Goal: Go to known website: Access a specific website the user already knows

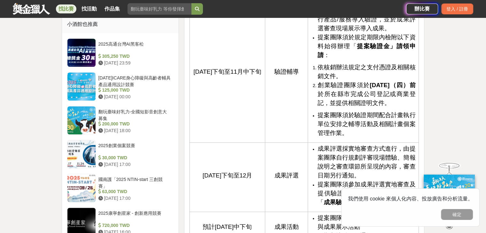
scroll to position [479, 0]
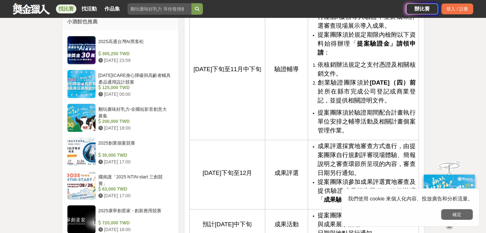
click at [463, 214] on button "確定" at bounding box center [457, 214] width 32 height 11
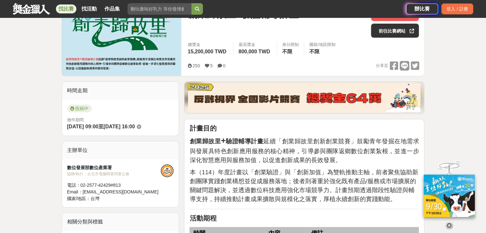
scroll to position [0, 0]
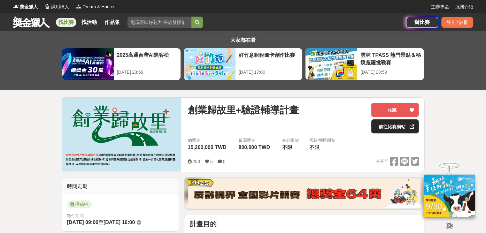
click at [397, 128] on link "前往比賽網站" at bounding box center [395, 127] width 48 height 14
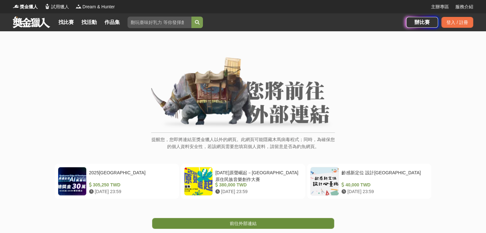
click at [209, 223] on link "前往外部連結" at bounding box center [243, 223] width 182 height 11
